Goal: Transaction & Acquisition: Book appointment/travel/reservation

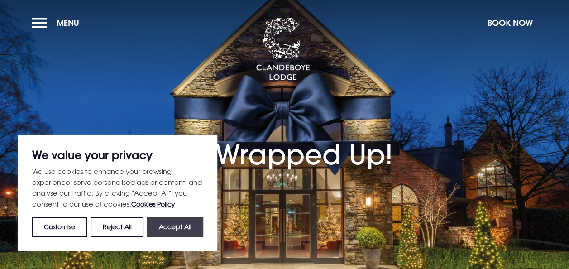
click at [166, 222] on button "Accept All" at bounding box center [175, 227] width 56 height 20
checkbox input "true"
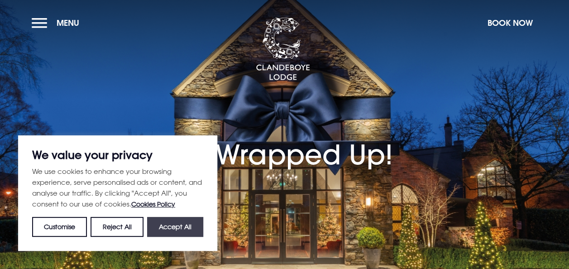
checkbox input "true"
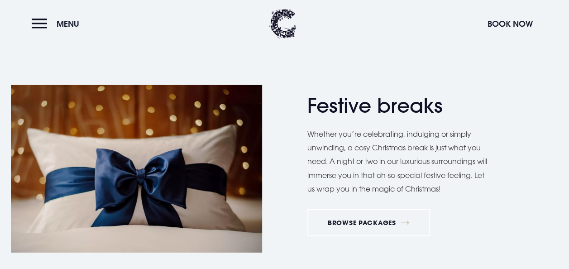
scroll to position [1039, 0]
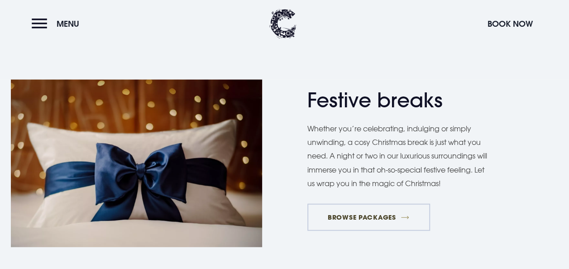
click at [375, 213] on link "BROWSE PACKAGES" at bounding box center [368, 217] width 123 height 27
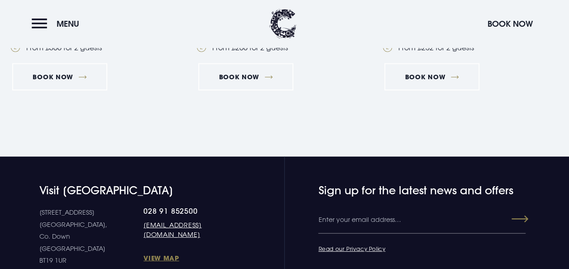
scroll to position [1122, 0]
